Goal: Information Seeking & Learning: Compare options

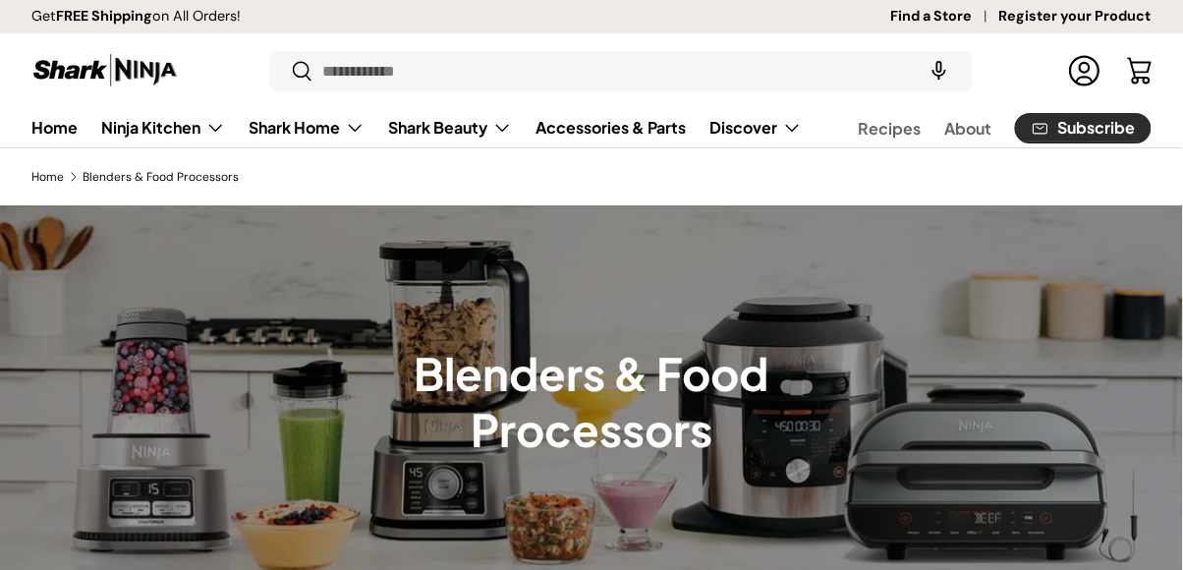
click at [142, 126] on summary "Ninja Kitchen" at bounding box center [162, 127] width 147 height 39
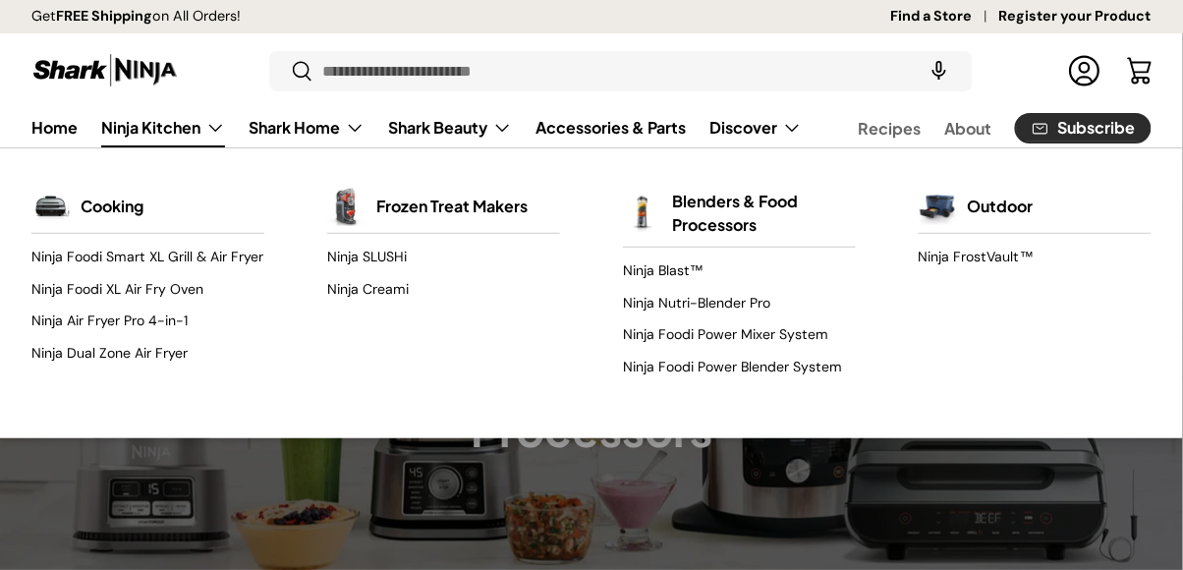
click at [81, 245] on link "Ninja Foodi Smart XL Grill & Air Fryer" at bounding box center [147, 257] width 233 height 31
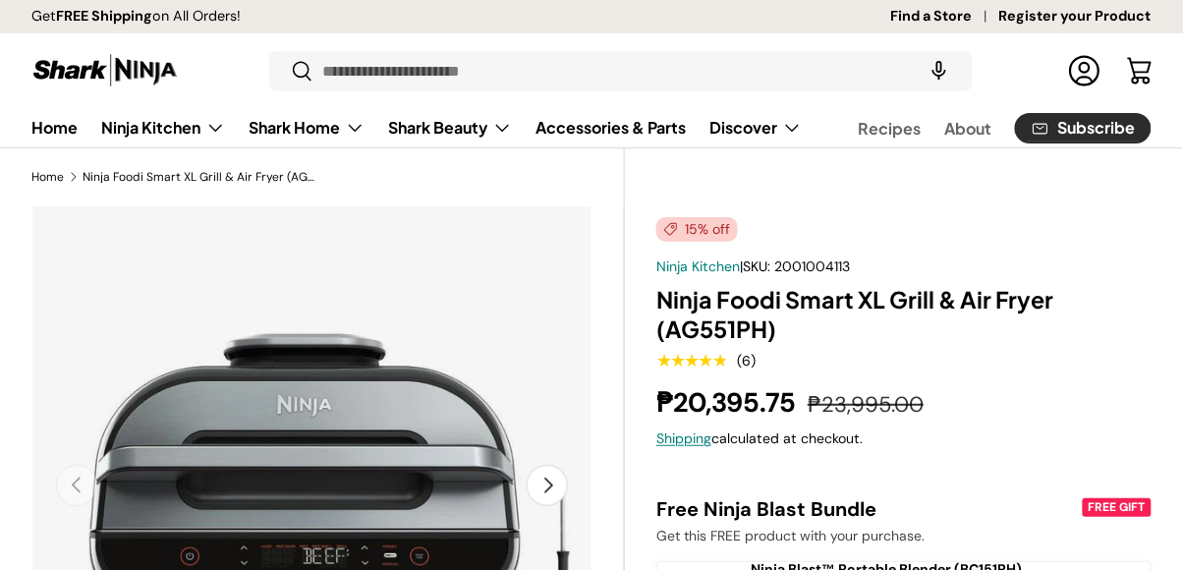
click at [187, 122] on summary "Ninja Kitchen" at bounding box center [162, 127] width 147 height 39
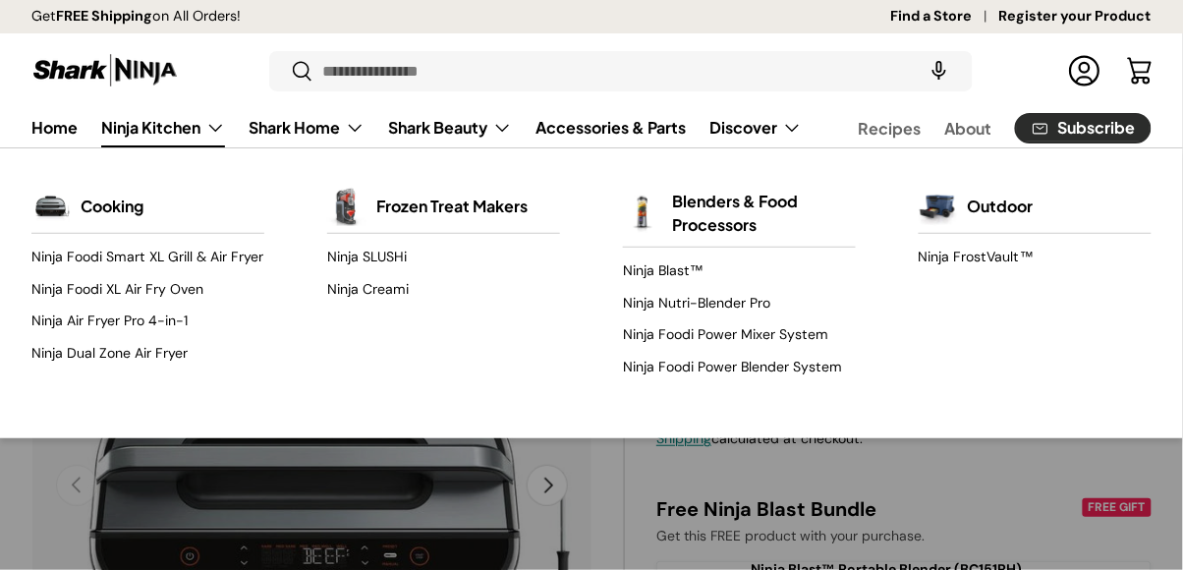
click at [765, 374] on link "Ninja Foodi Power Blender System" at bounding box center [739, 366] width 233 height 31
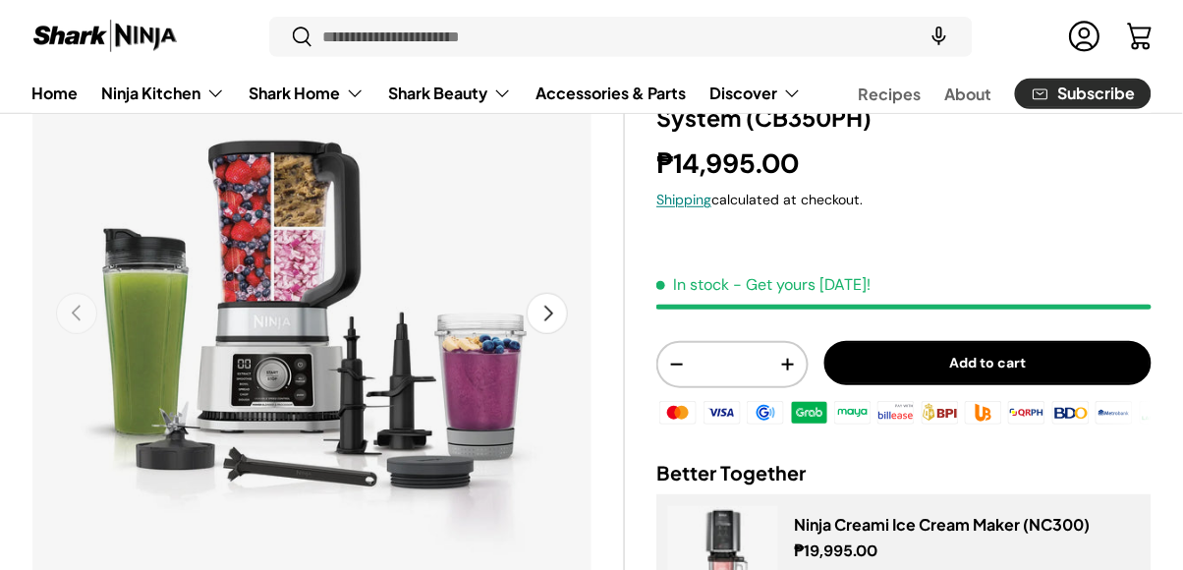
scroll to position [173, 0]
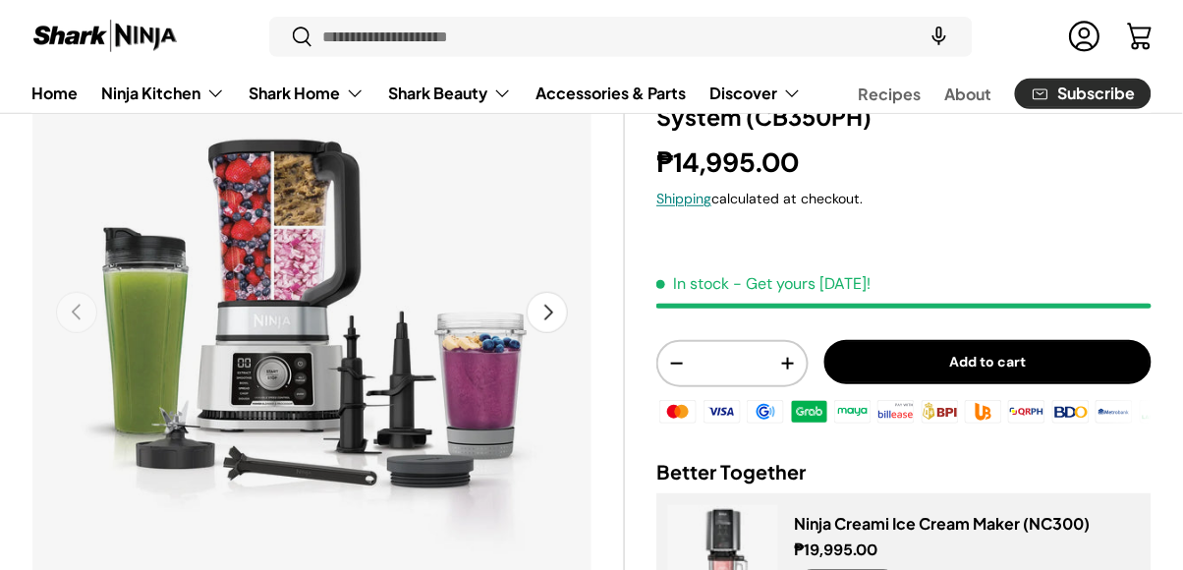
click at [201, 103] on summary "Ninja Kitchen" at bounding box center [162, 93] width 147 height 39
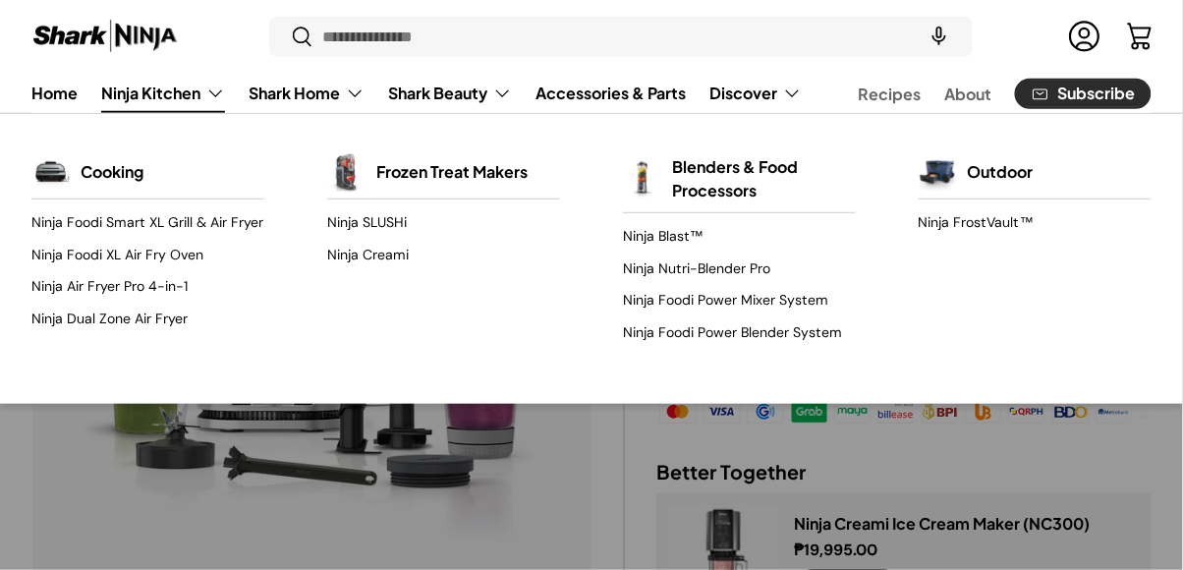
click at [752, 272] on link "Ninja Nutri-Blender Pro" at bounding box center [739, 269] width 233 height 31
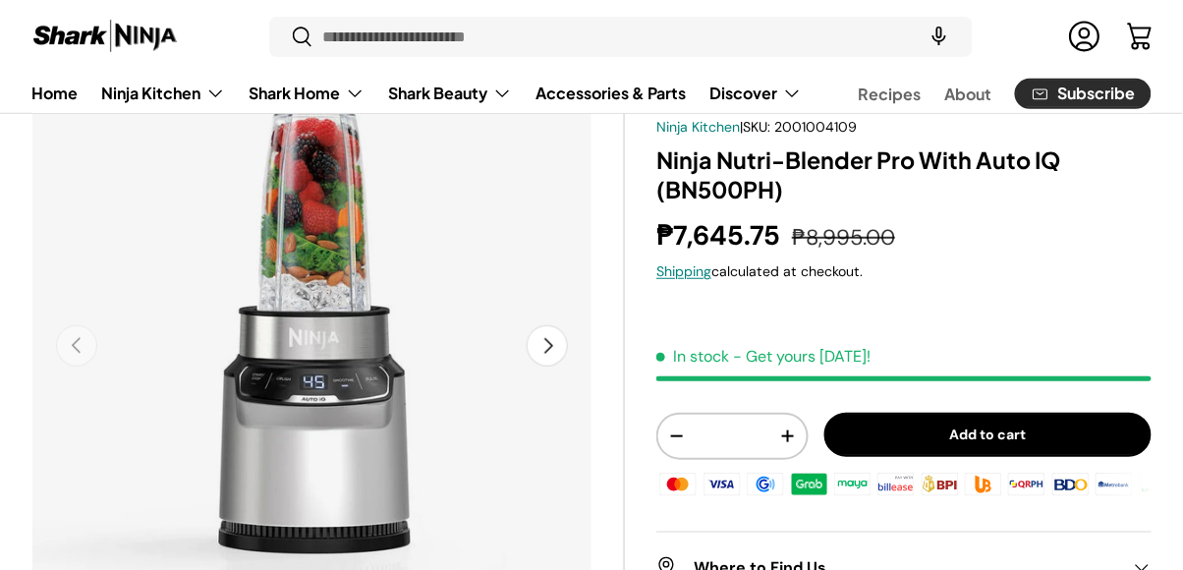
click at [214, 77] on summary "Ninja Kitchen" at bounding box center [162, 93] width 147 height 39
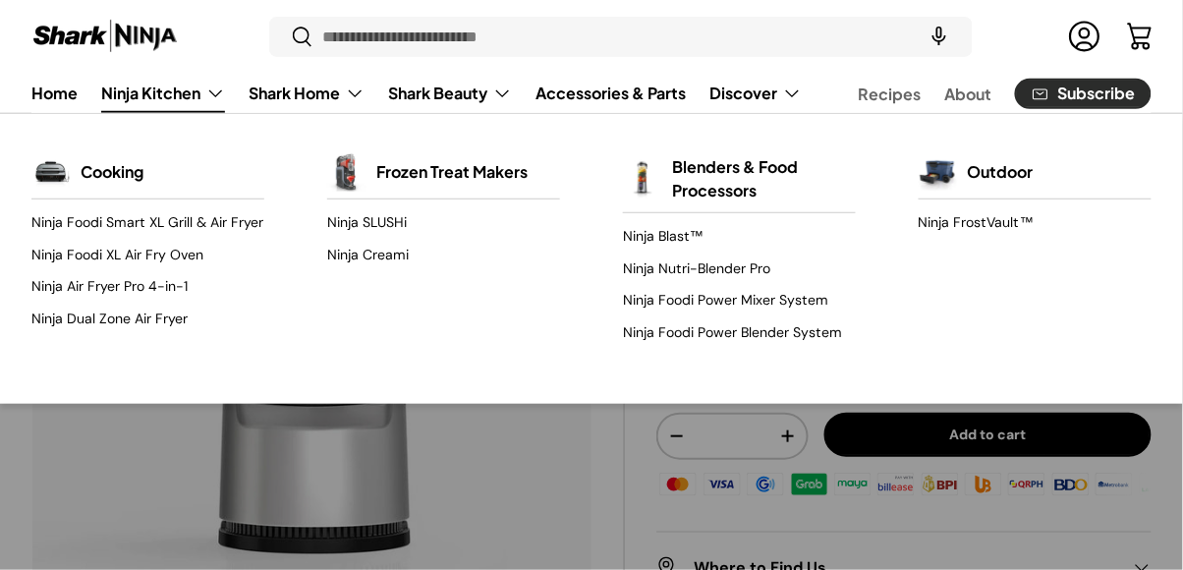
click at [676, 294] on link "Ninja Foodi Power Mixer System" at bounding box center [739, 300] width 233 height 31
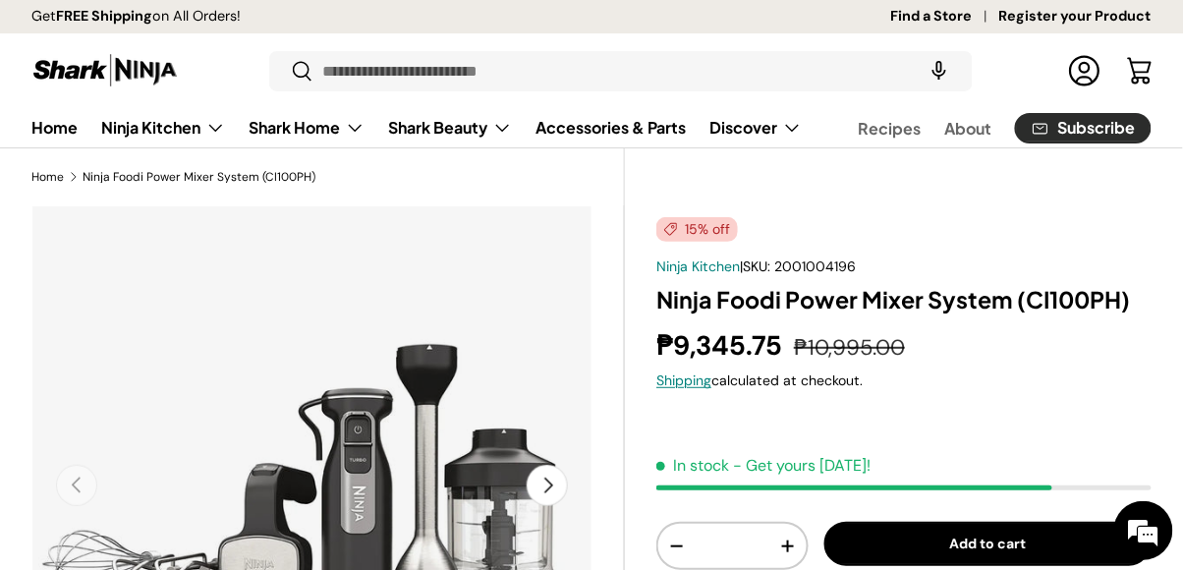
click at [202, 124] on summary "Ninja Kitchen" at bounding box center [162, 127] width 147 height 39
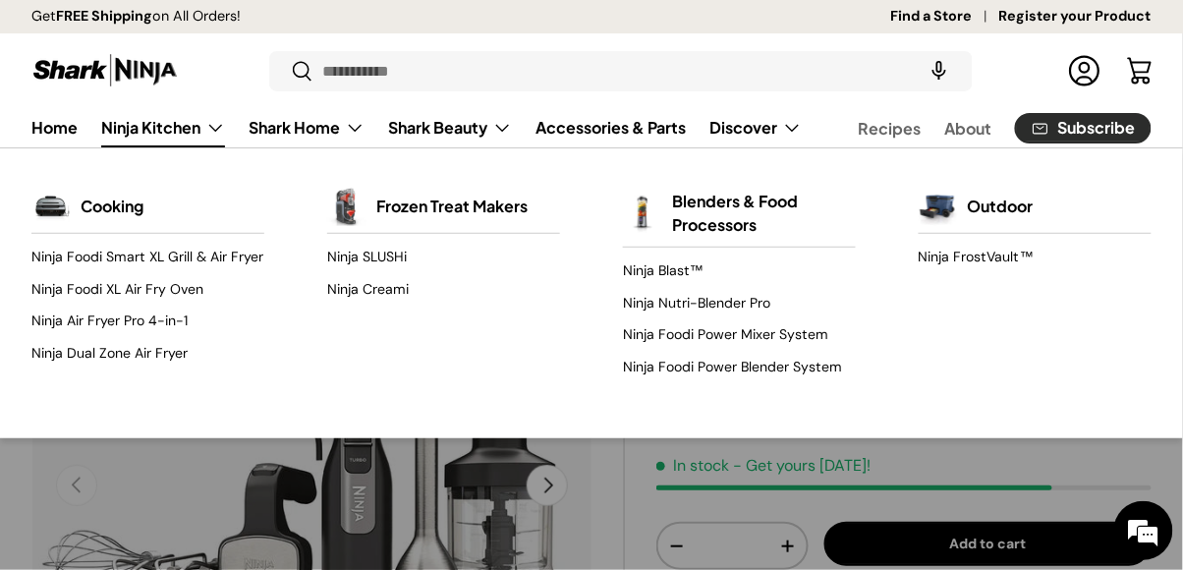
click at [703, 366] on link "Ninja Foodi Power Blender System" at bounding box center [739, 366] width 233 height 31
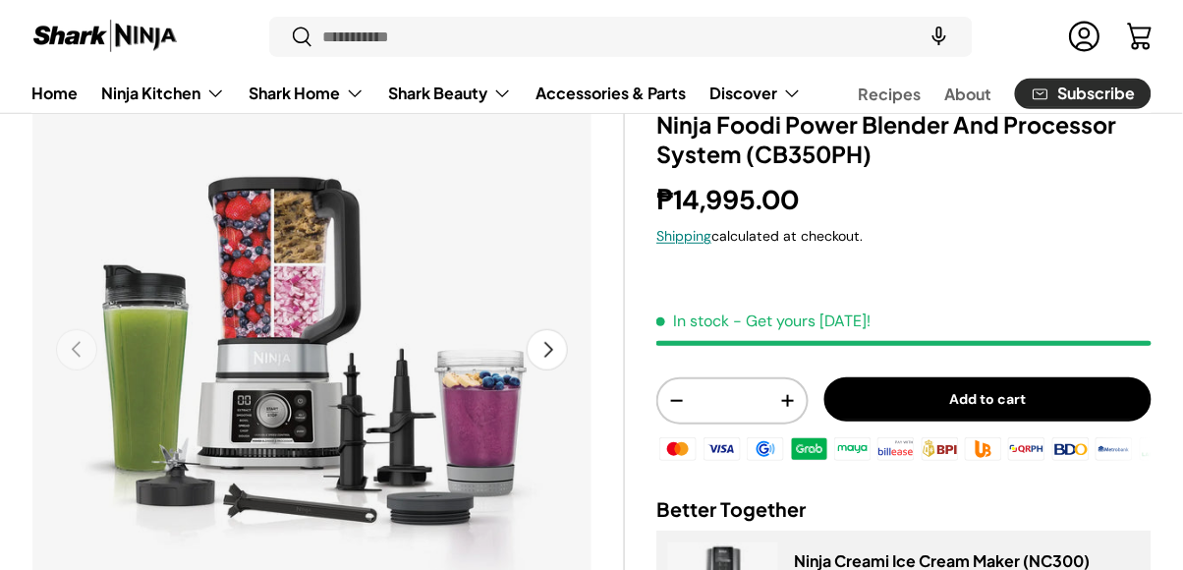
scroll to position [135, 0]
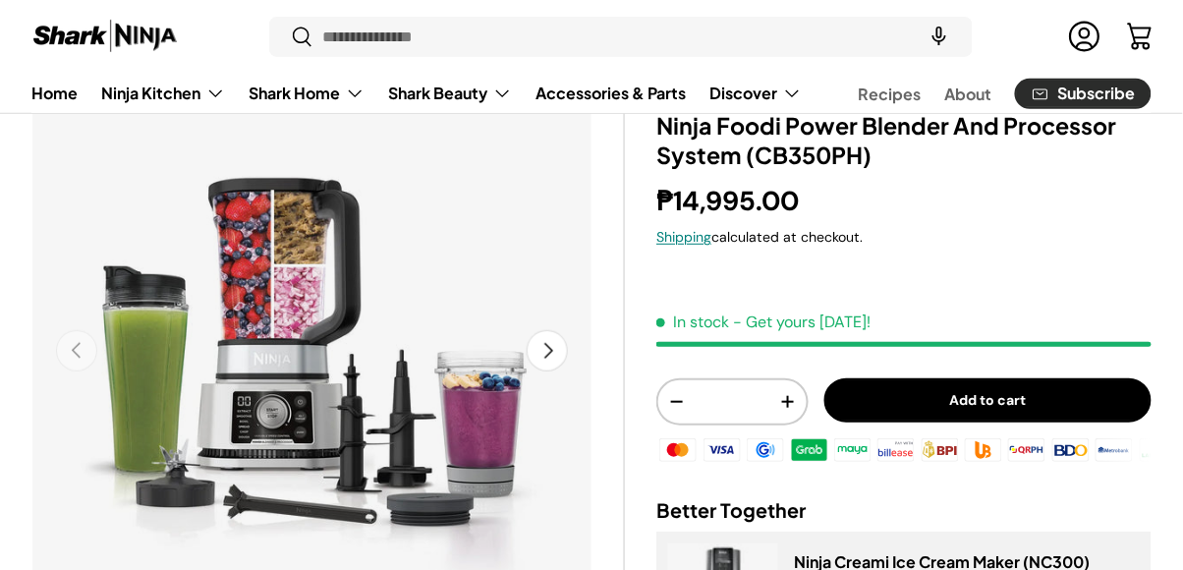
click at [553, 361] on button "Next" at bounding box center [547, 350] width 41 height 41
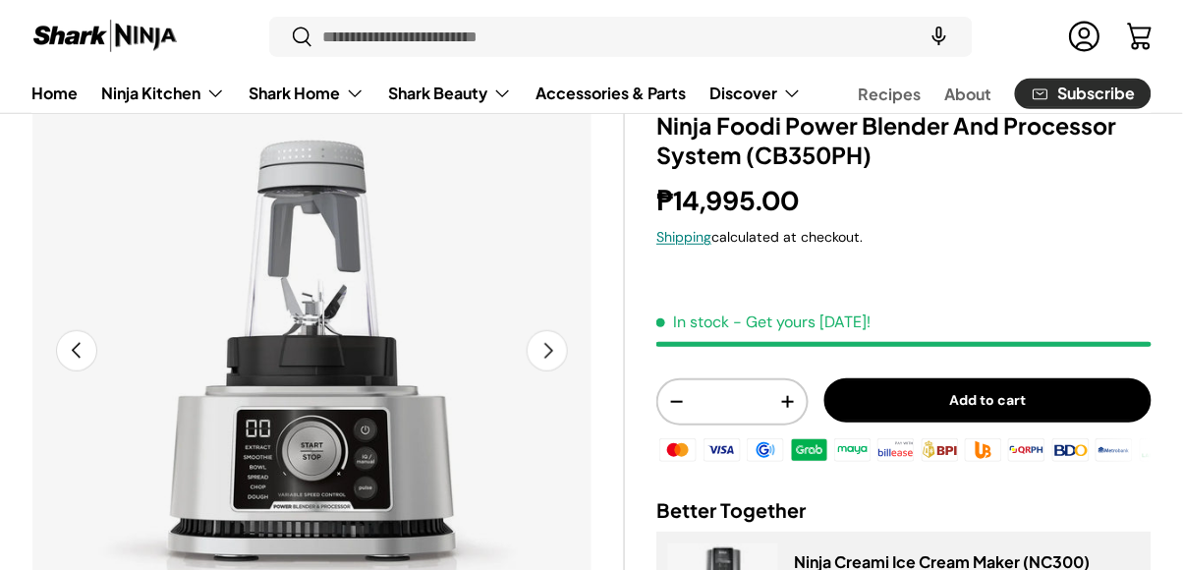
click at [546, 361] on button "Next" at bounding box center [547, 350] width 41 height 41
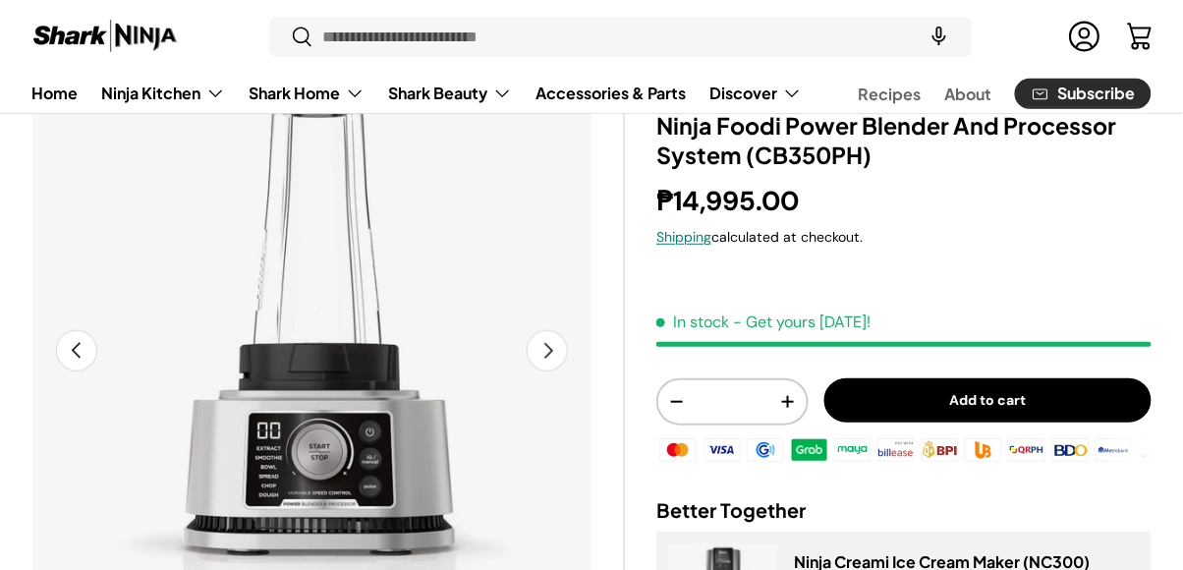
click at [542, 362] on button "Next" at bounding box center [547, 350] width 41 height 41
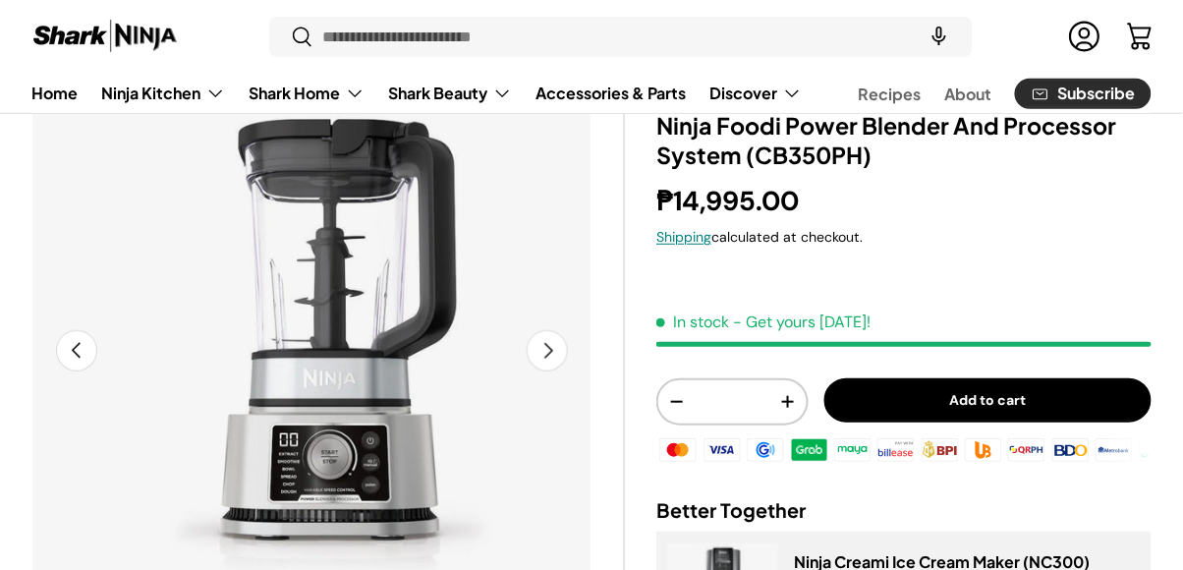
click at [538, 351] on button "Next" at bounding box center [547, 350] width 41 height 41
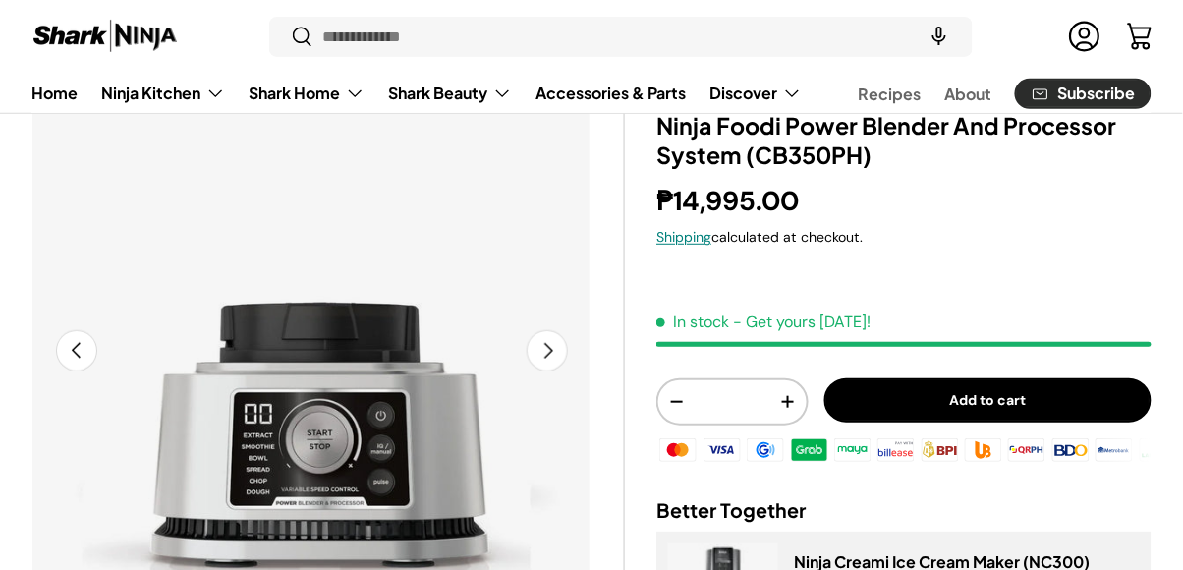
click at [541, 353] on button "Next" at bounding box center [547, 350] width 41 height 41
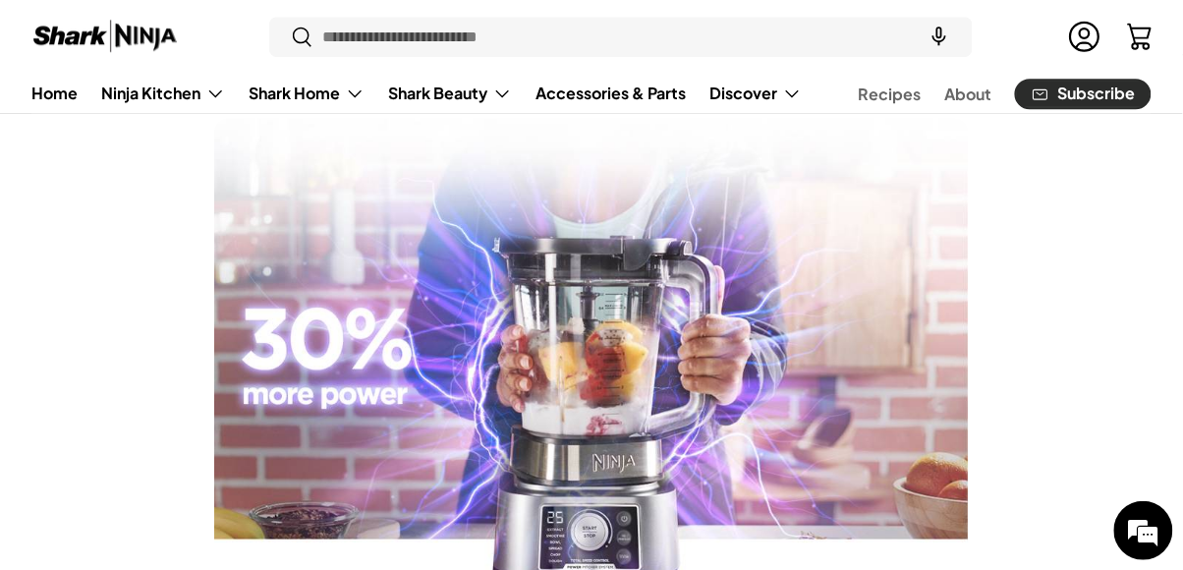
scroll to position [1269, 0]
